Goal: Task Accomplishment & Management: Use online tool/utility

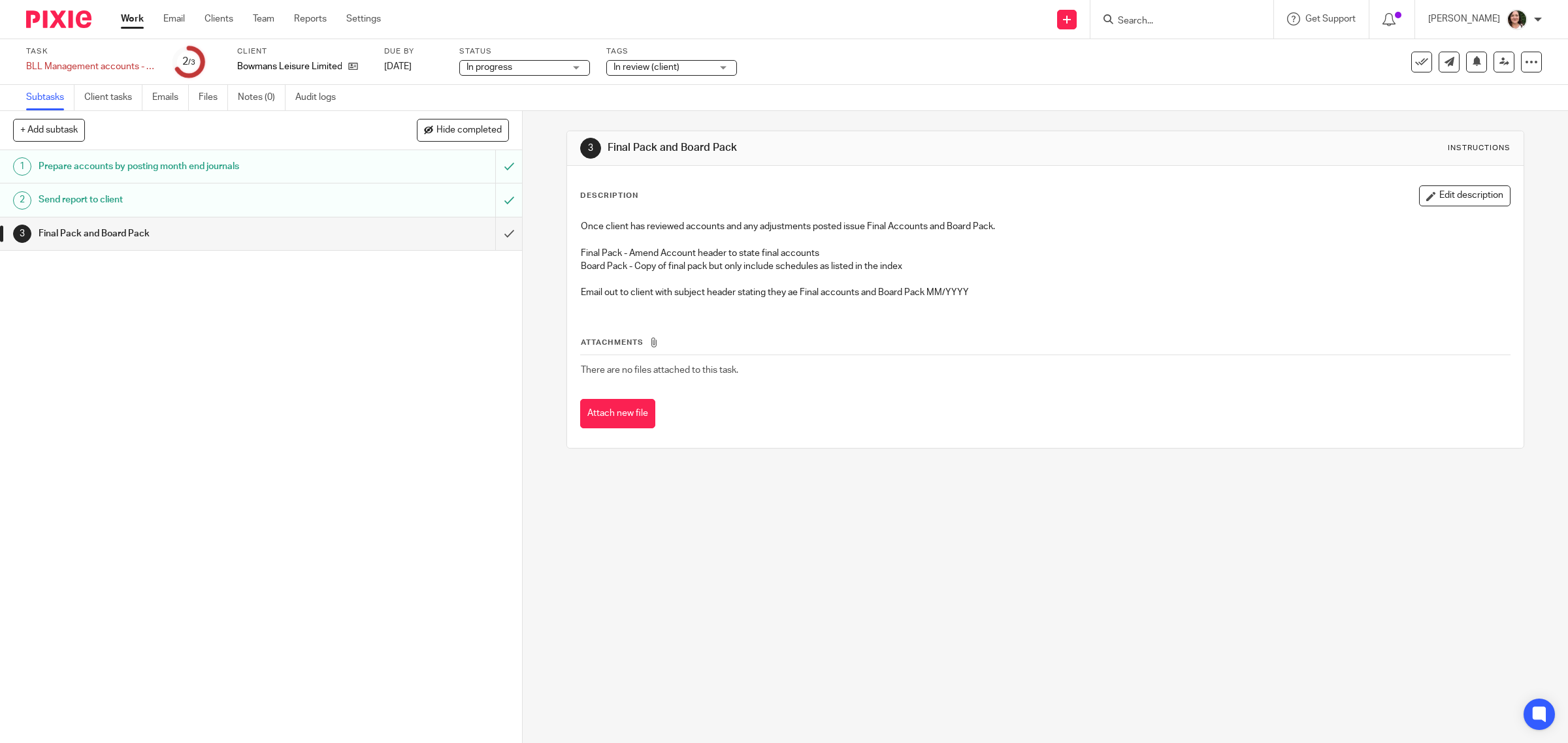
click at [125, 21] on link "Work" at bounding box center [132, 19] width 23 height 13
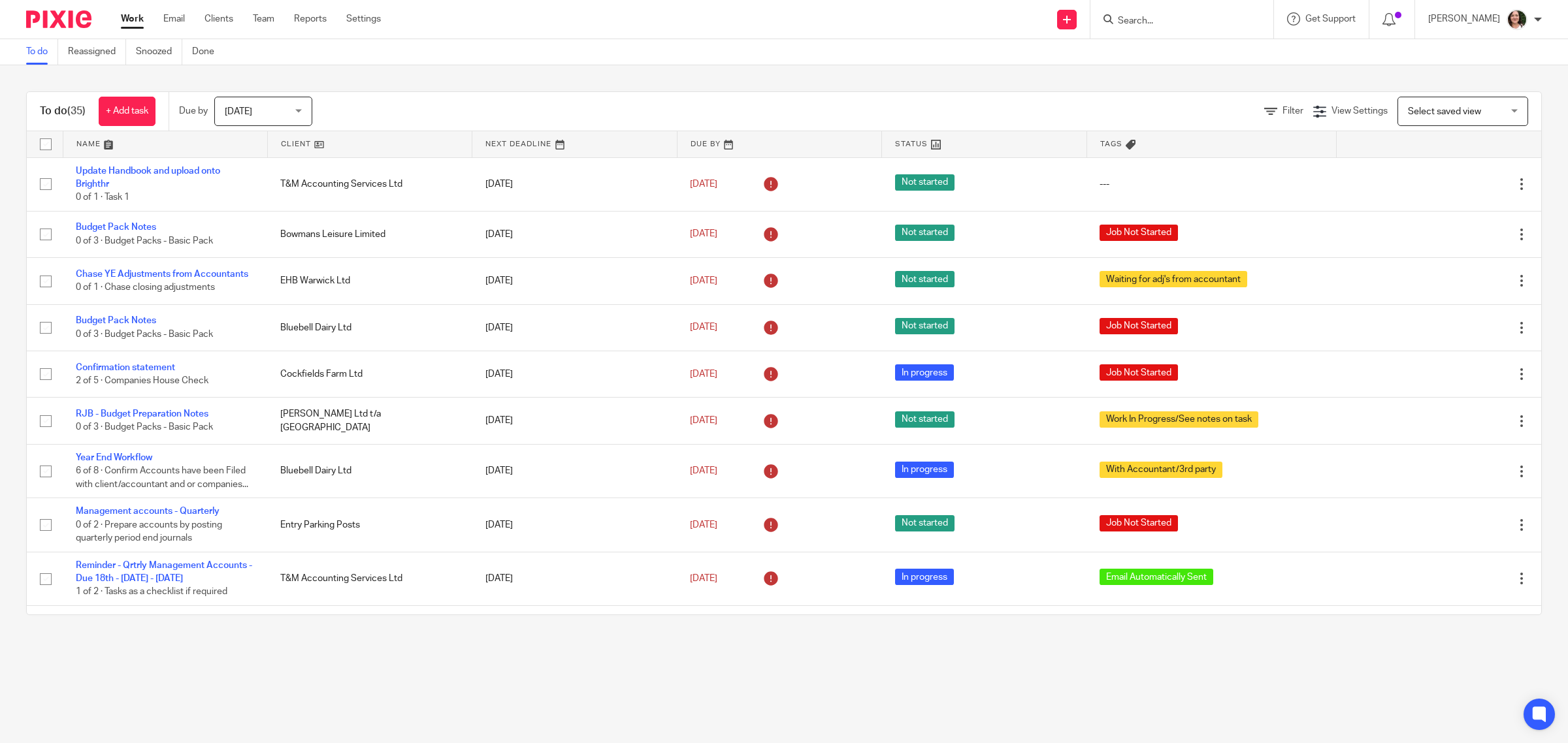
click at [294, 139] on link at bounding box center [370, 144] width 204 height 26
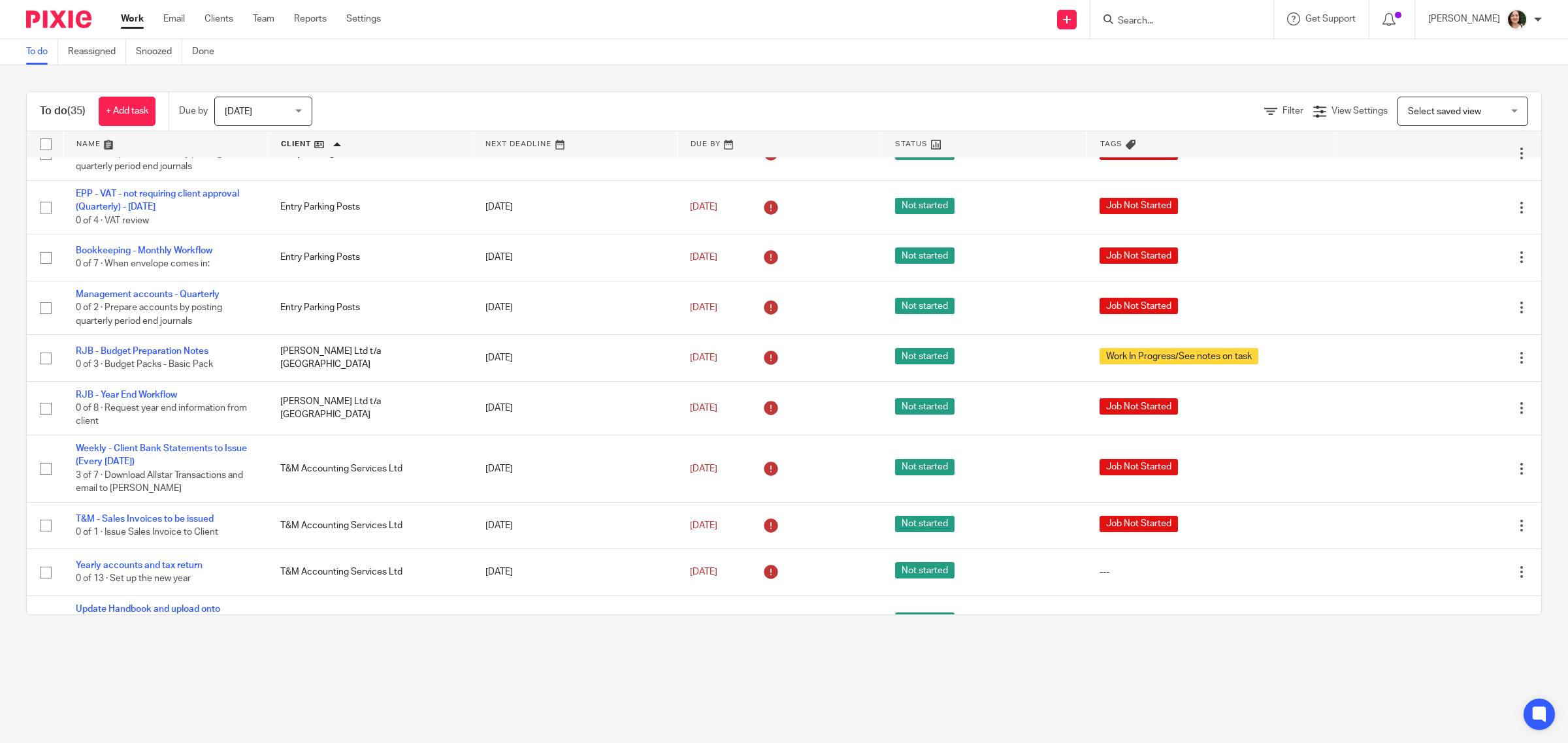
scroll to position [898, 0]
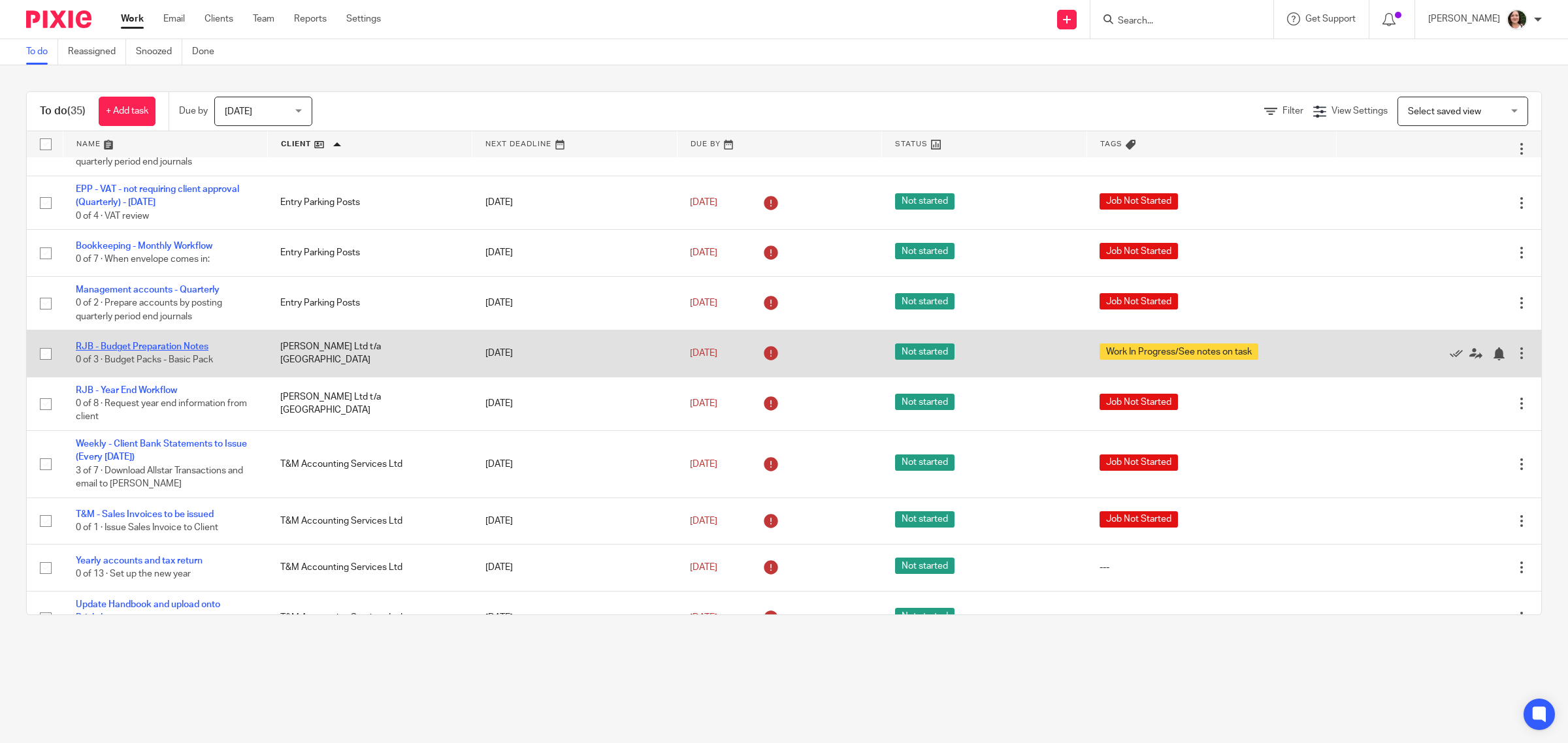
click at [195, 342] on link "RJB - Budget Preparation Notes" at bounding box center [142, 347] width 133 height 9
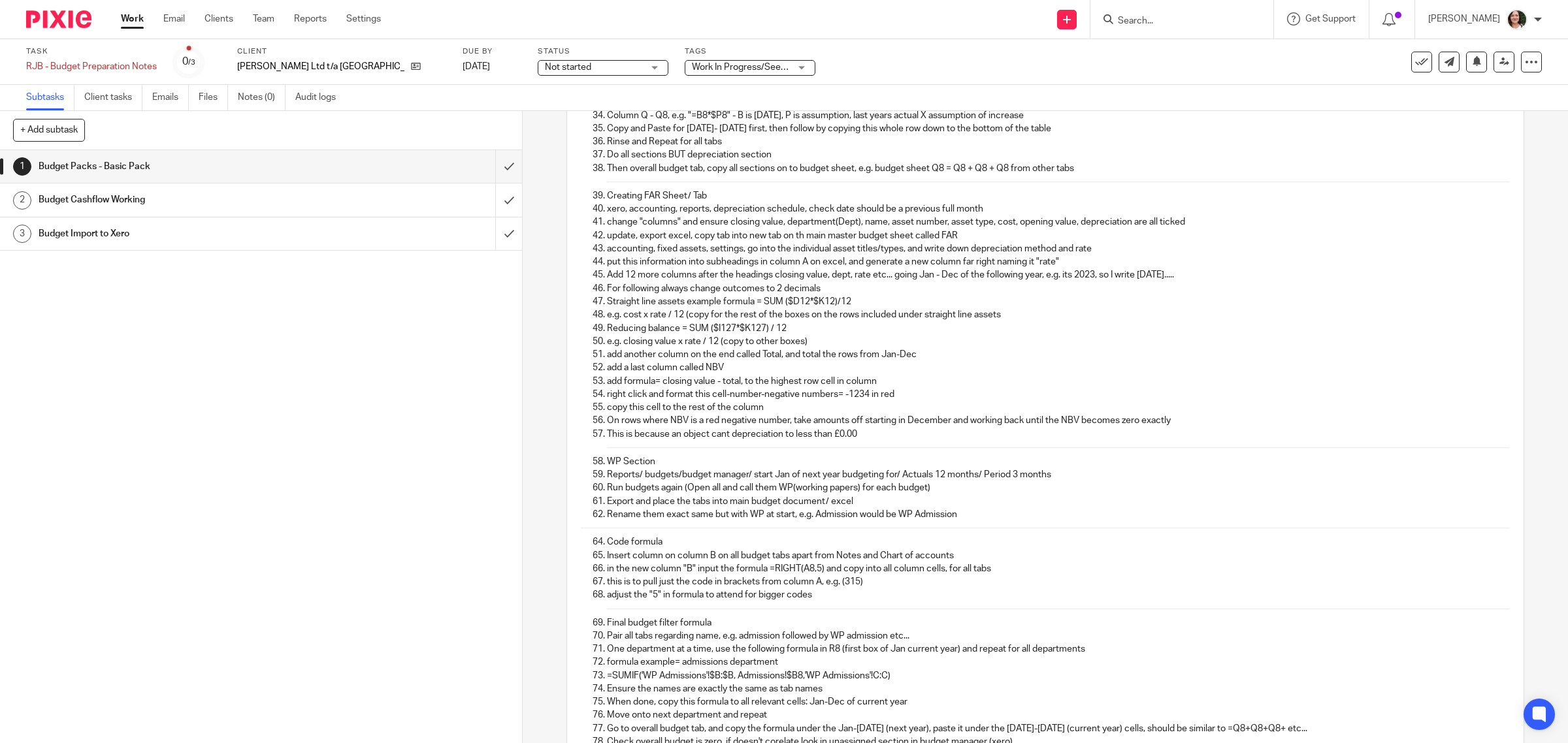
scroll to position [808, 0]
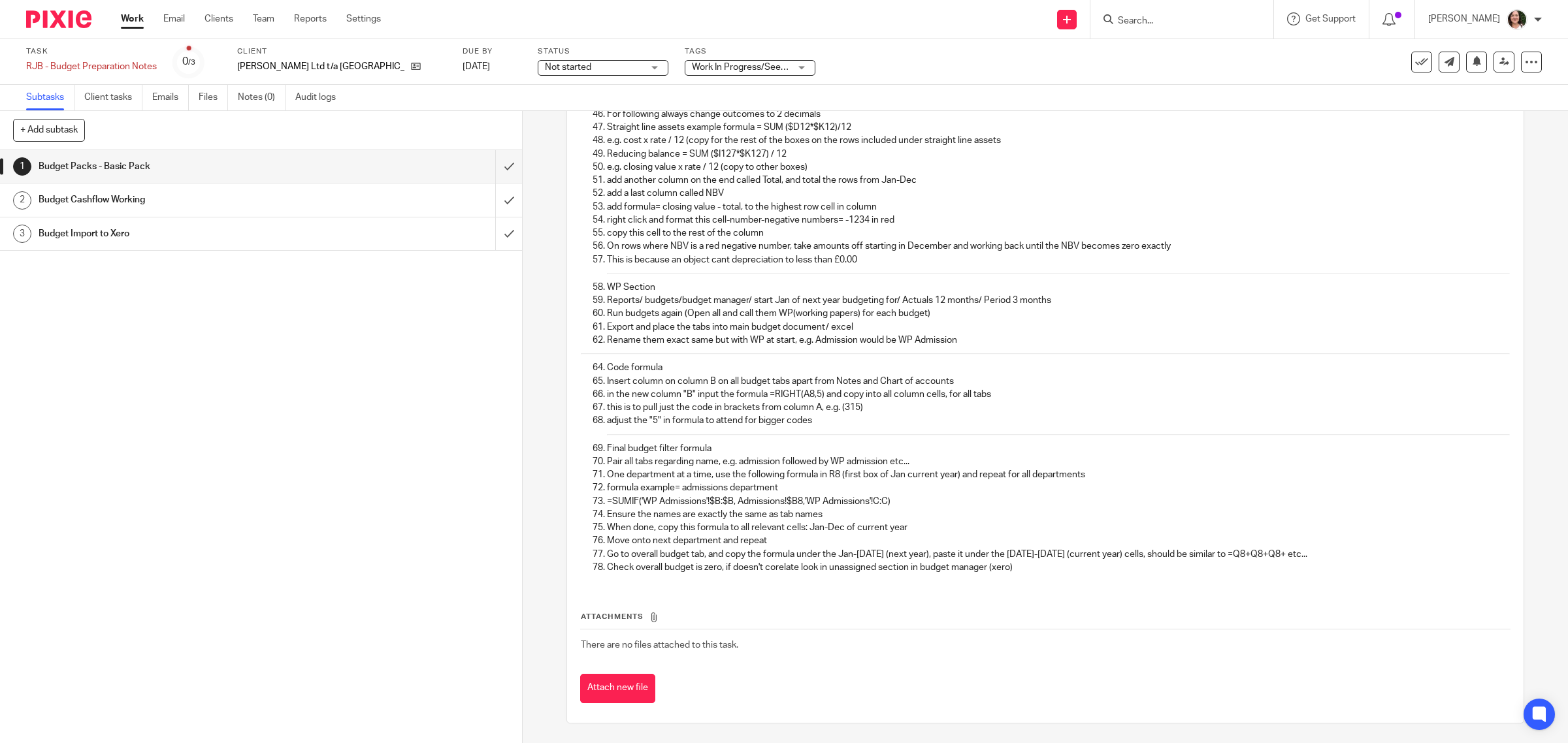
click at [214, 163] on h1 "Budget Packs - Basic Pack" at bounding box center [186, 166] width 296 height 20
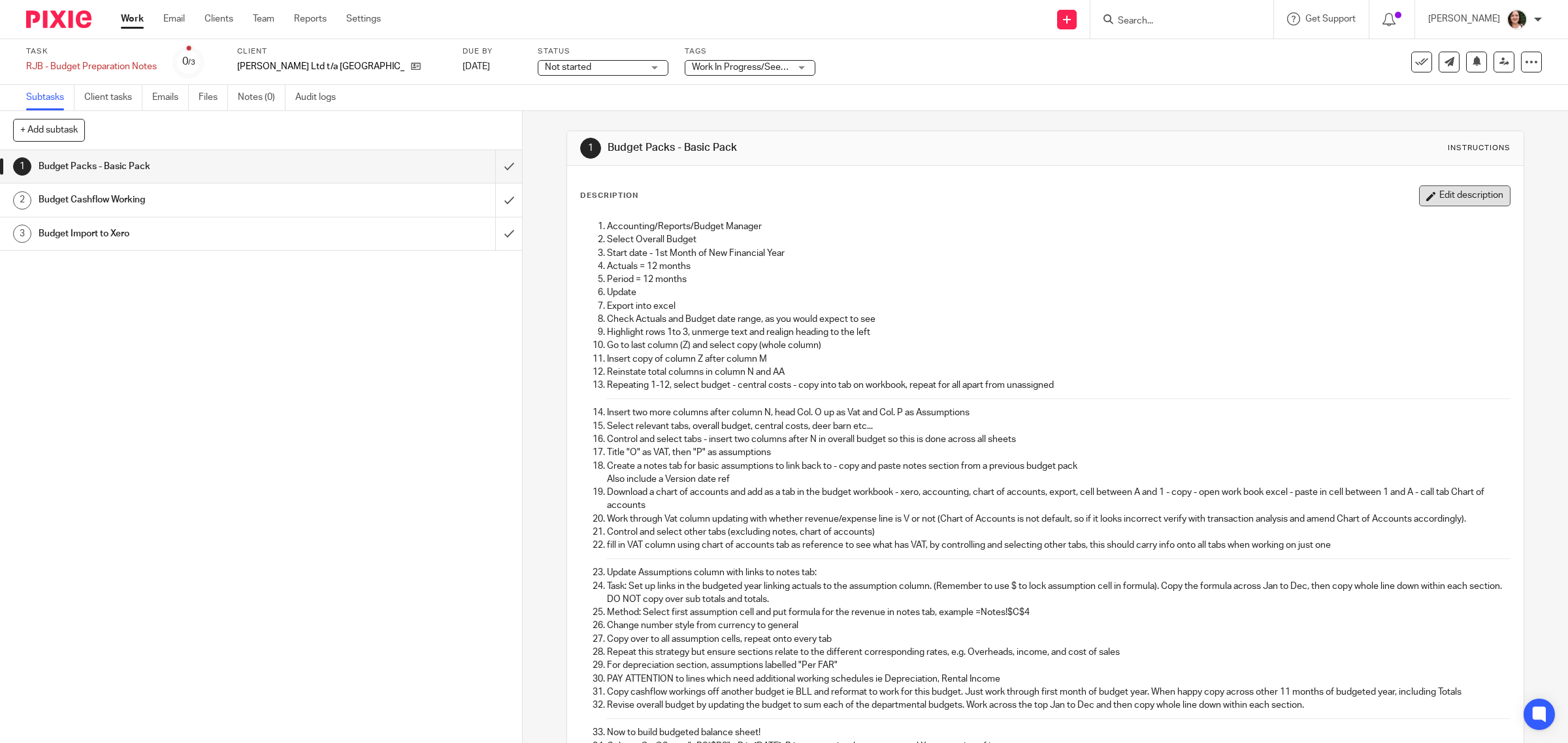
click at [1429, 195] on button "Edit description" at bounding box center [1465, 196] width 92 height 21
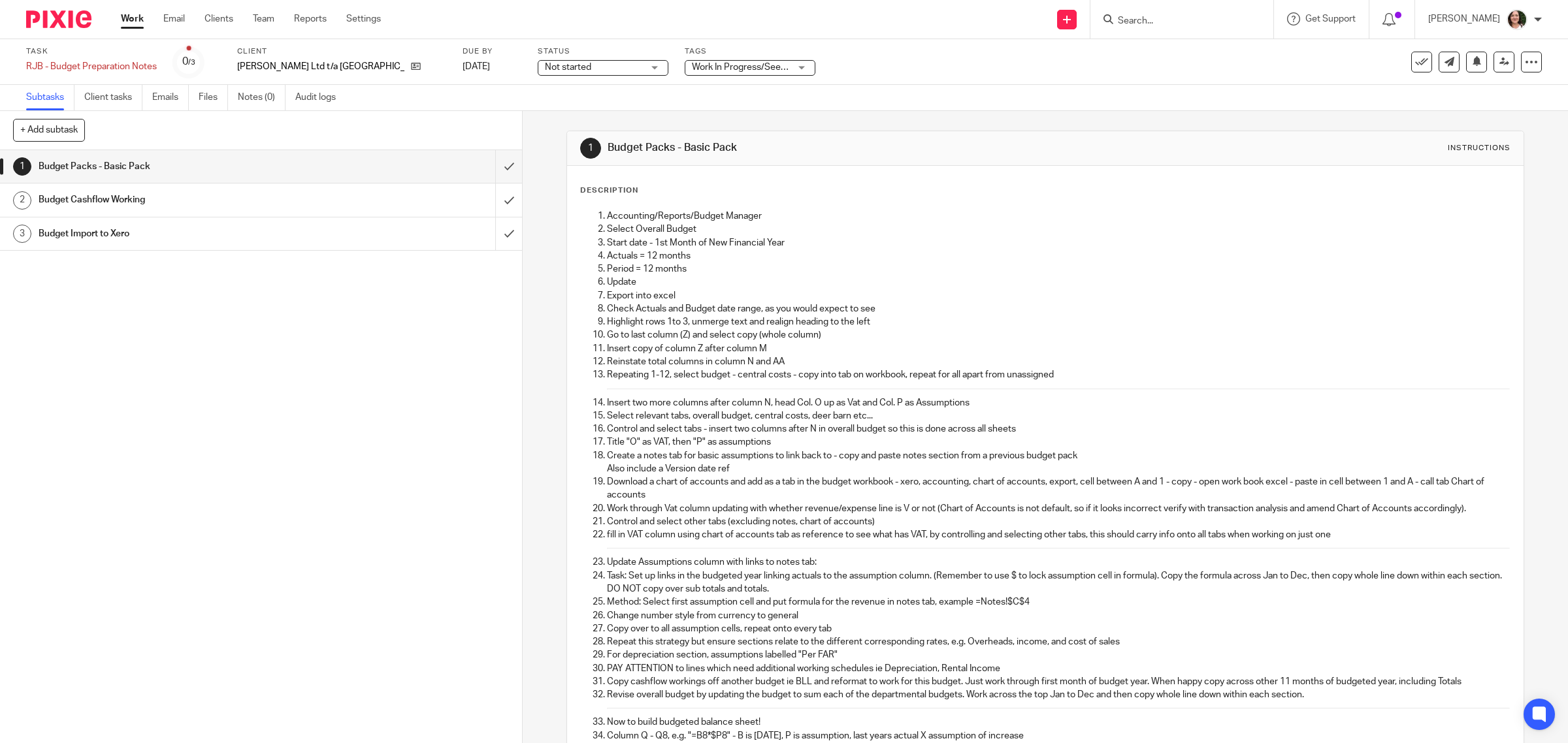
click at [252, 175] on h1 "Budget Packs - Basic Pack" at bounding box center [186, 166] width 296 height 20
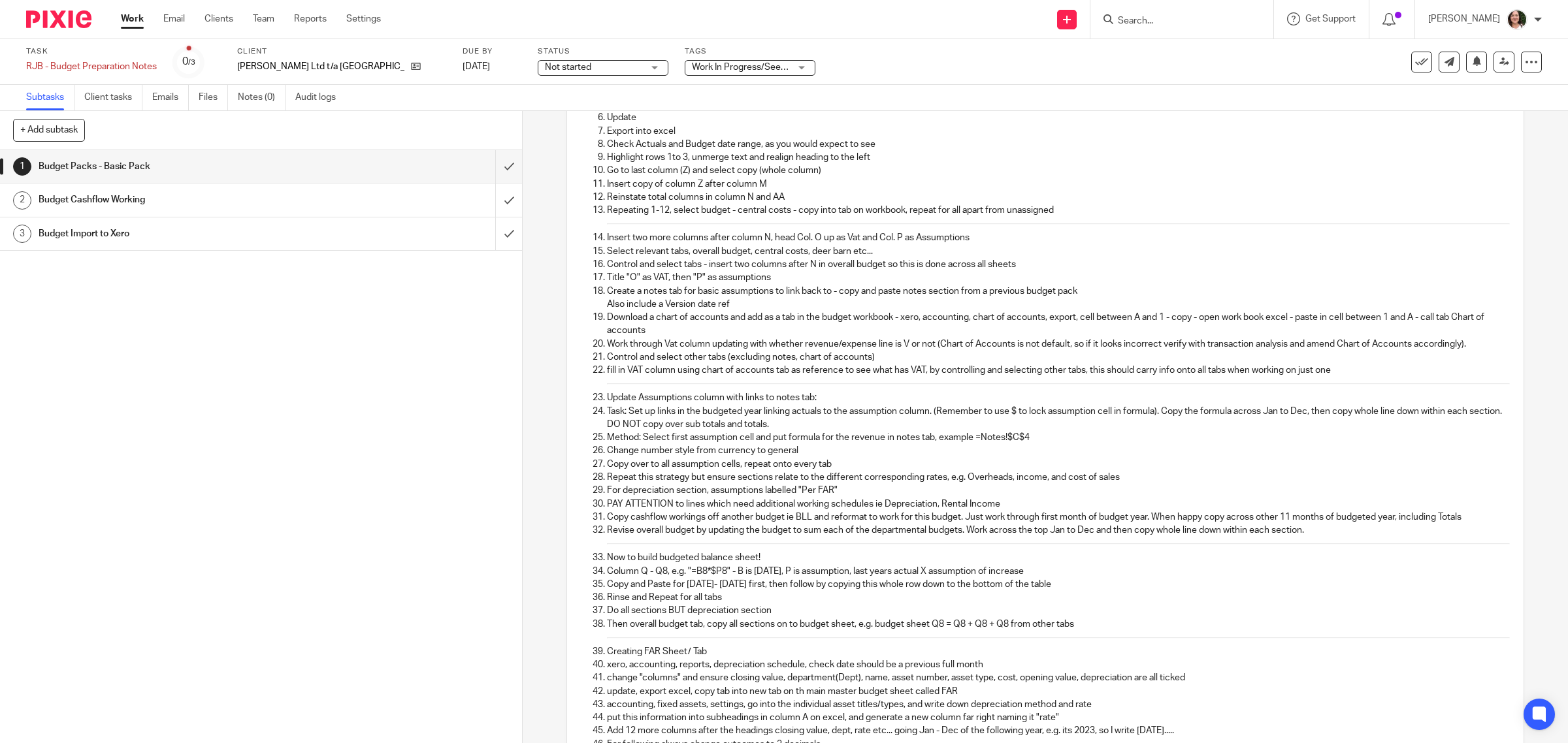
scroll to position [163, 0]
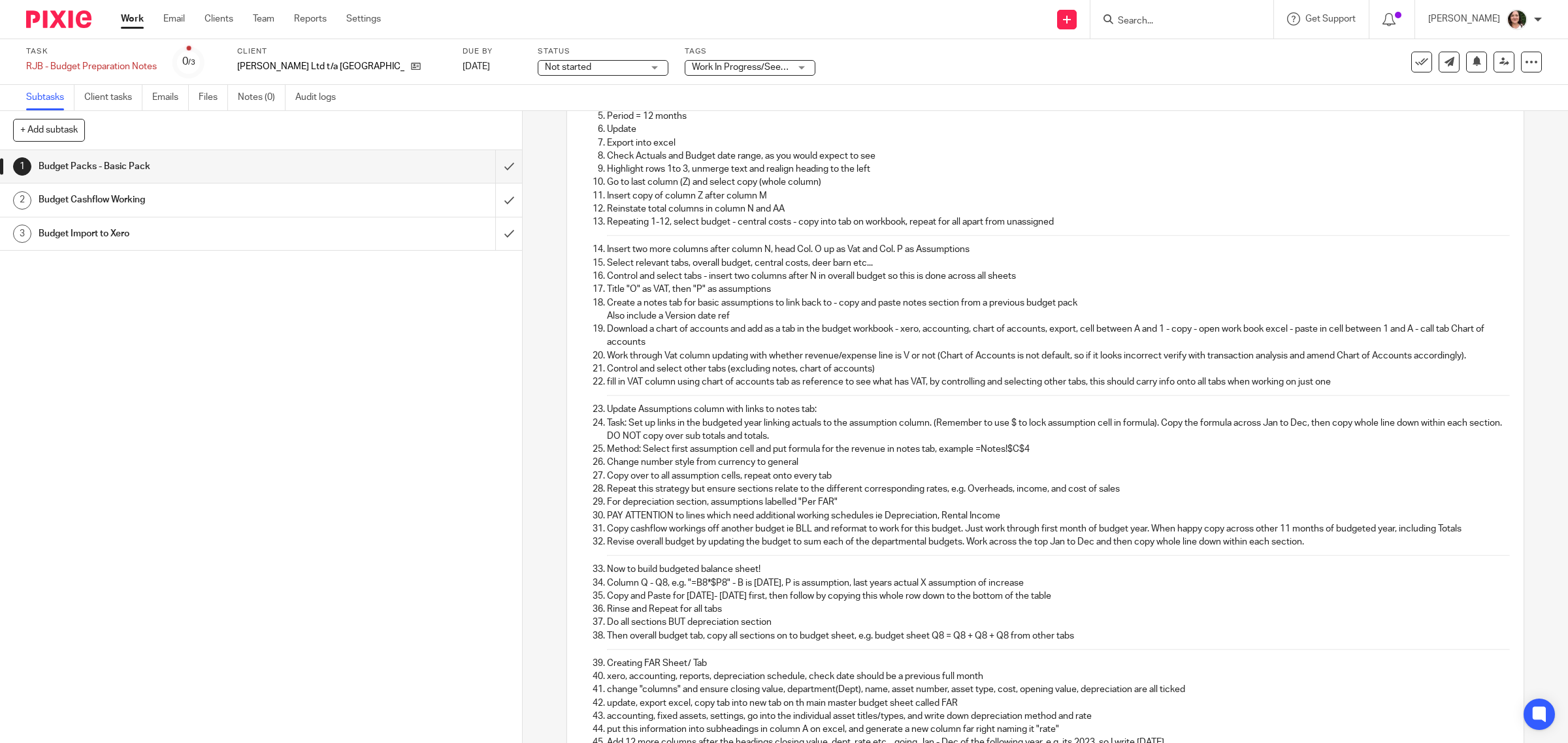
click at [103, 205] on h1 "Budget Cashflow Working" at bounding box center [186, 200] width 296 height 20
